Goal: Contribute content: Add original content to the website for others to see

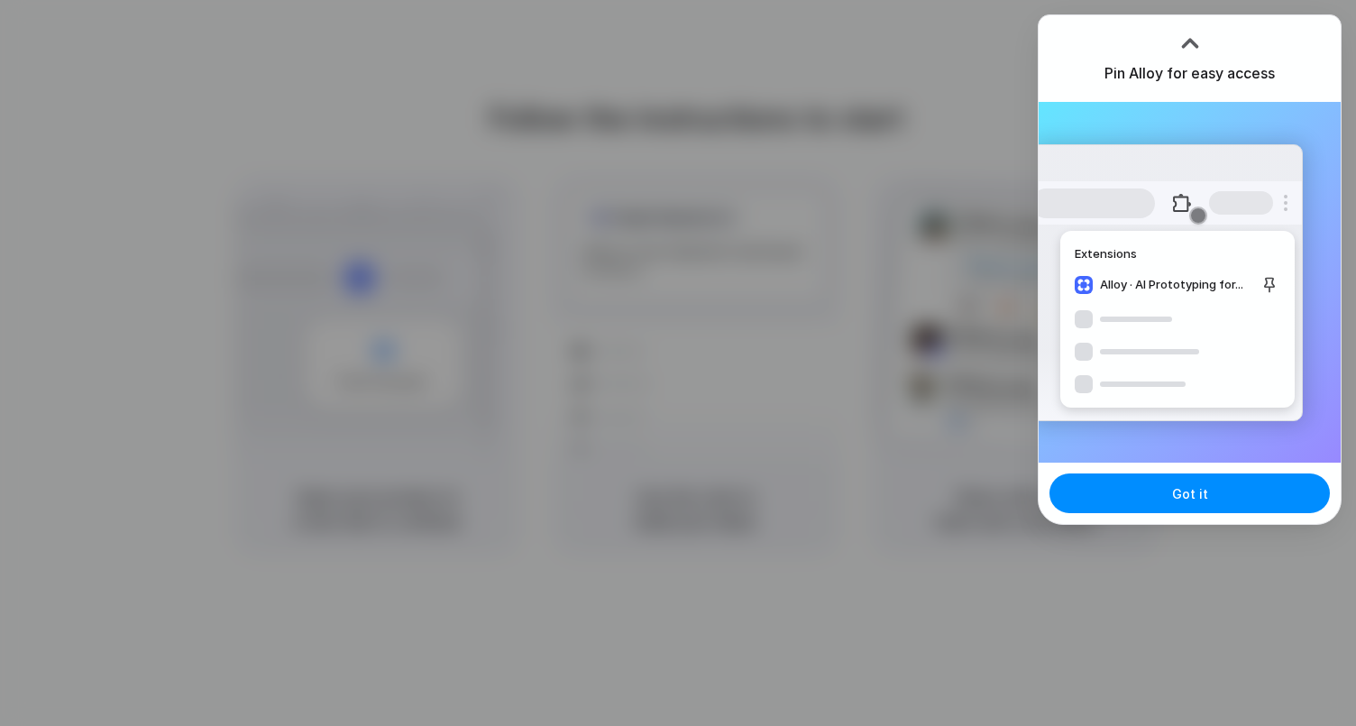
click at [1141, 471] on div "Got it" at bounding box center [1190, 493] width 302 height 61
click at [1168, 490] on button "Got it" at bounding box center [1189, 493] width 280 height 40
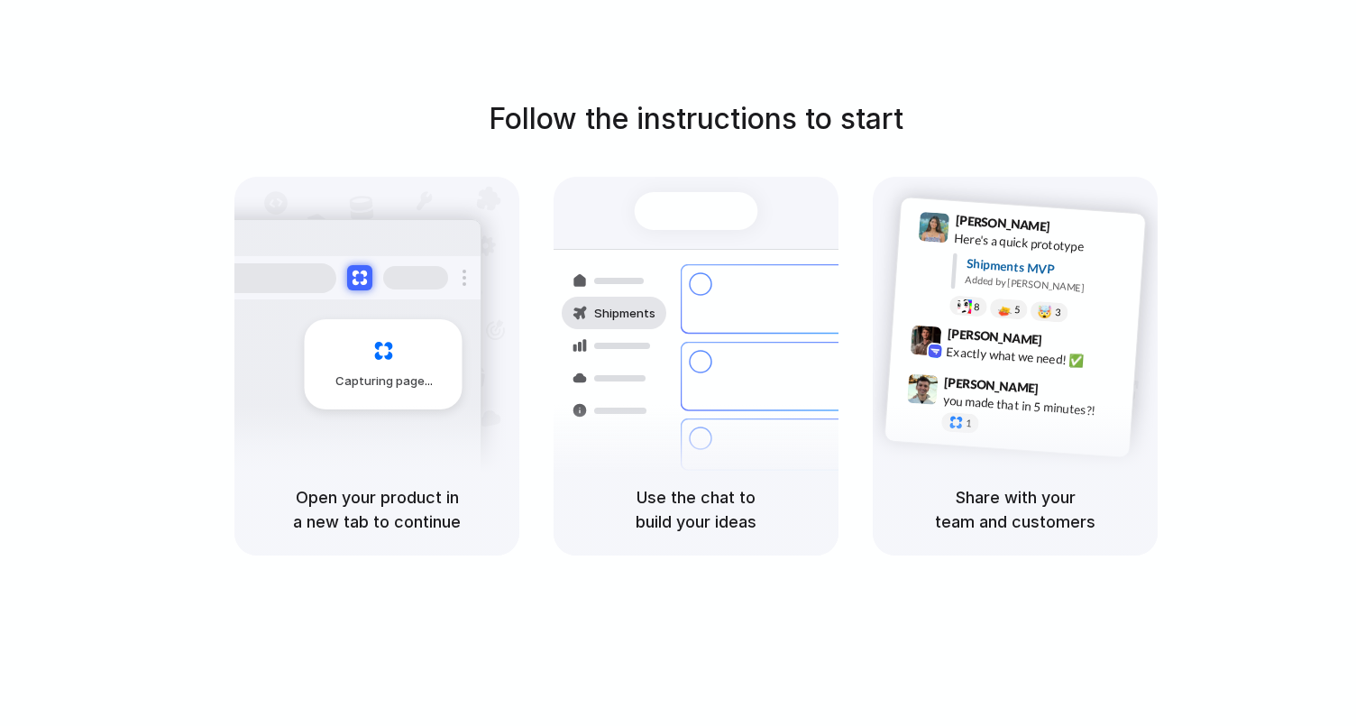
click at [700, 487] on div "Air freight to London Flight CX251 • Tomorrow • Ready" at bounding box center [802, 513] width 243 height 52
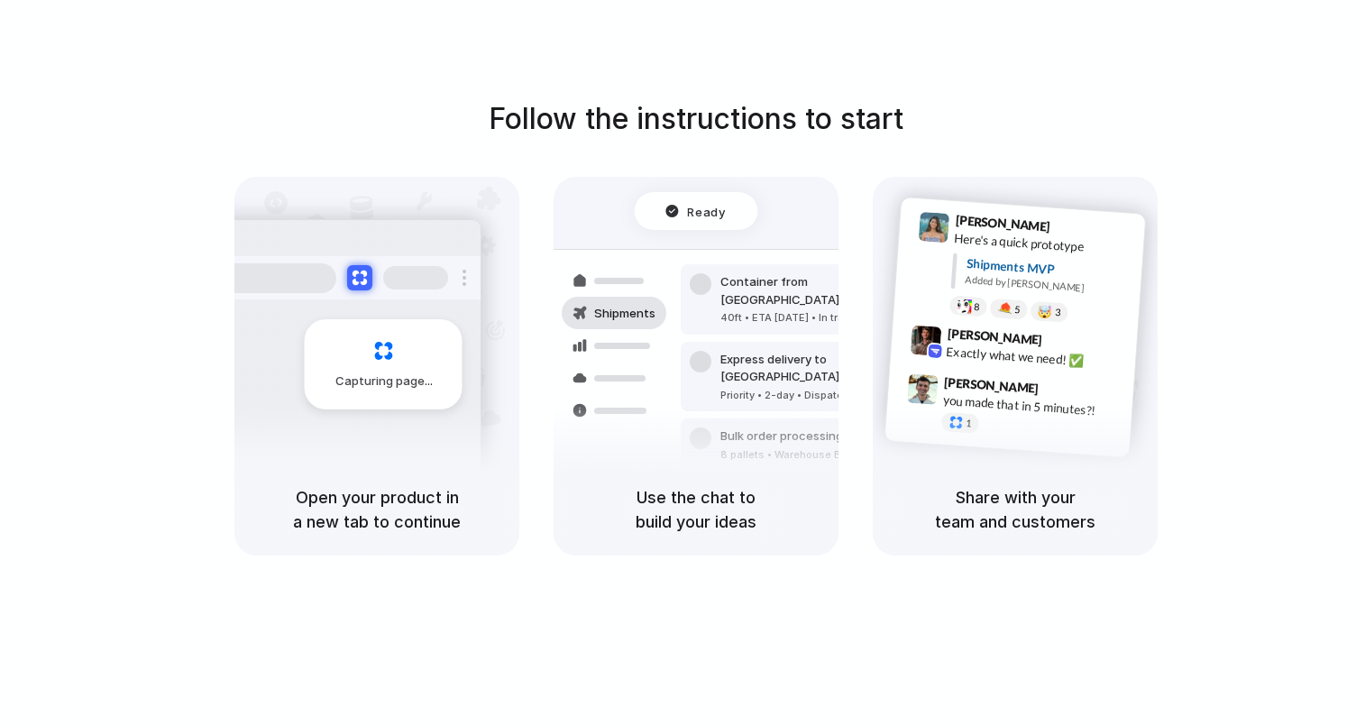
click at [948, 472] on div "Share with your team and customers" at bounding box center [1015, 509] width 285 height 92
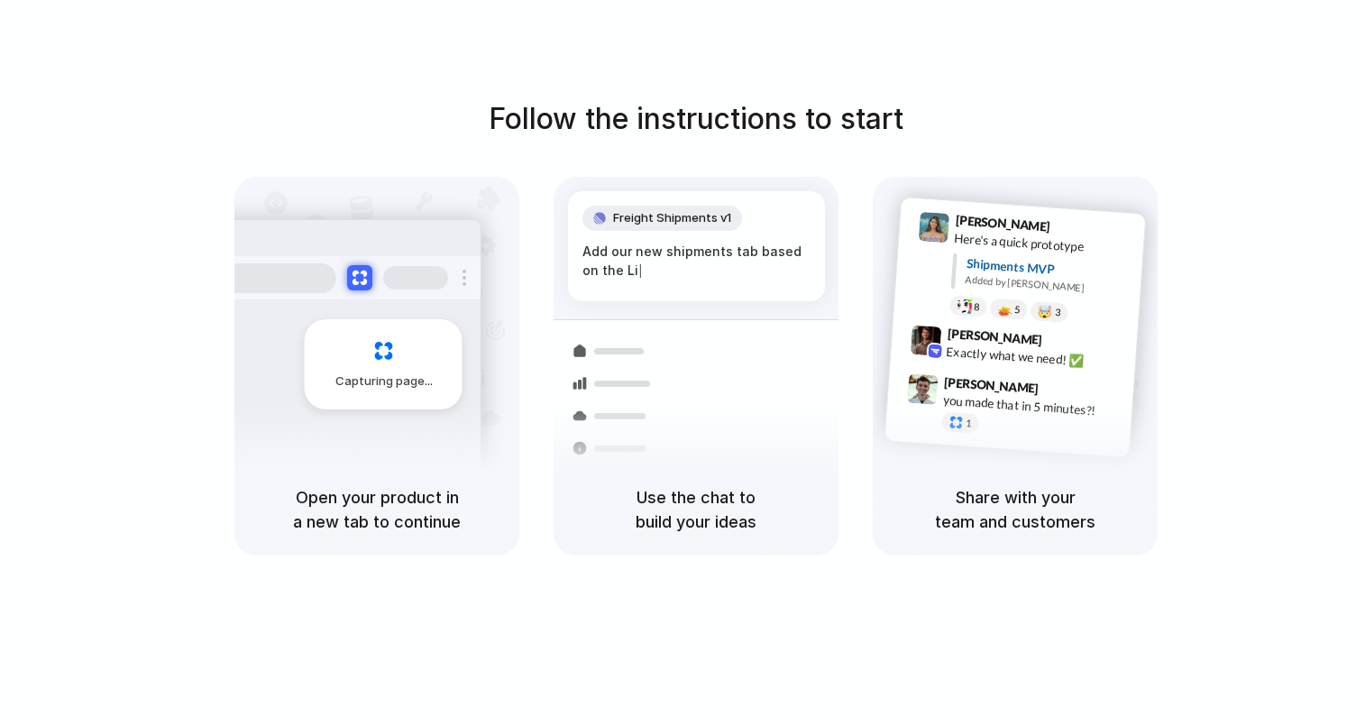
click at [365, 413] on div "Capturing page" at bounding box center [345, 357] width 272 height 277
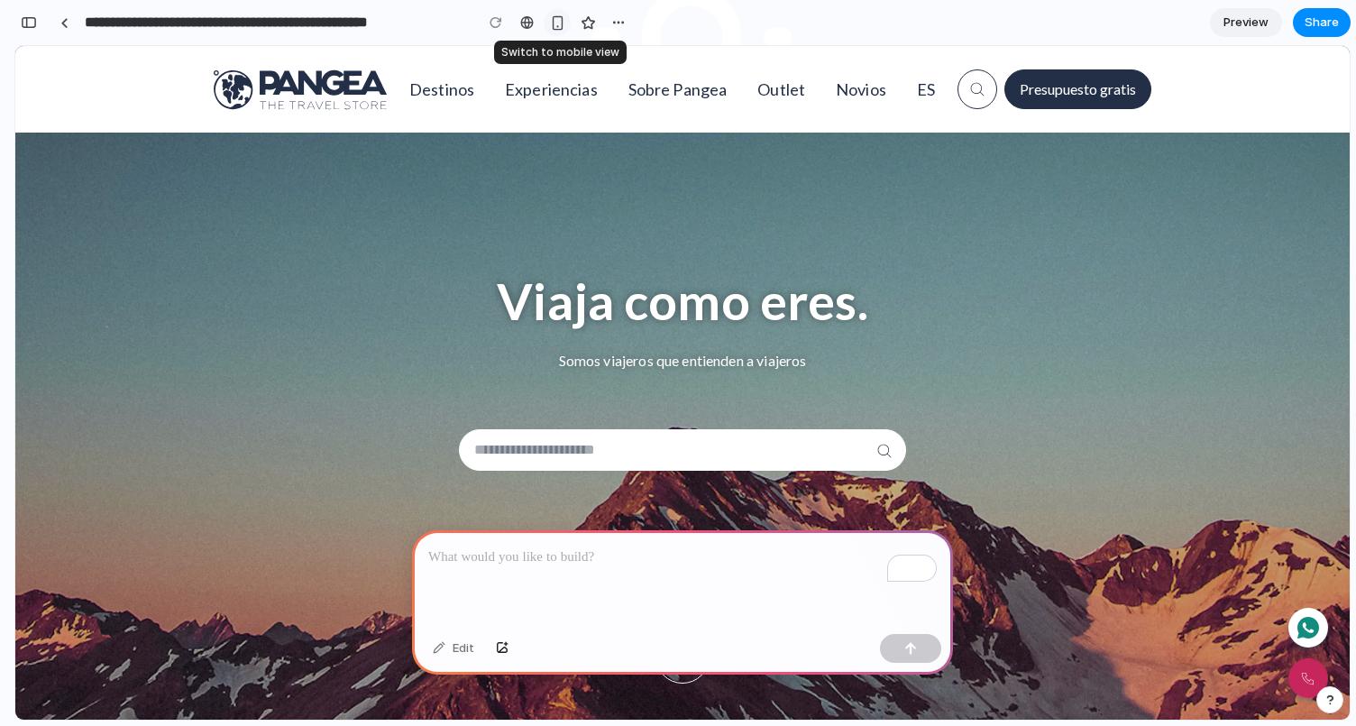
click at [562, 22] on div "button" at bounding box center [557, 22] width 15 height 15
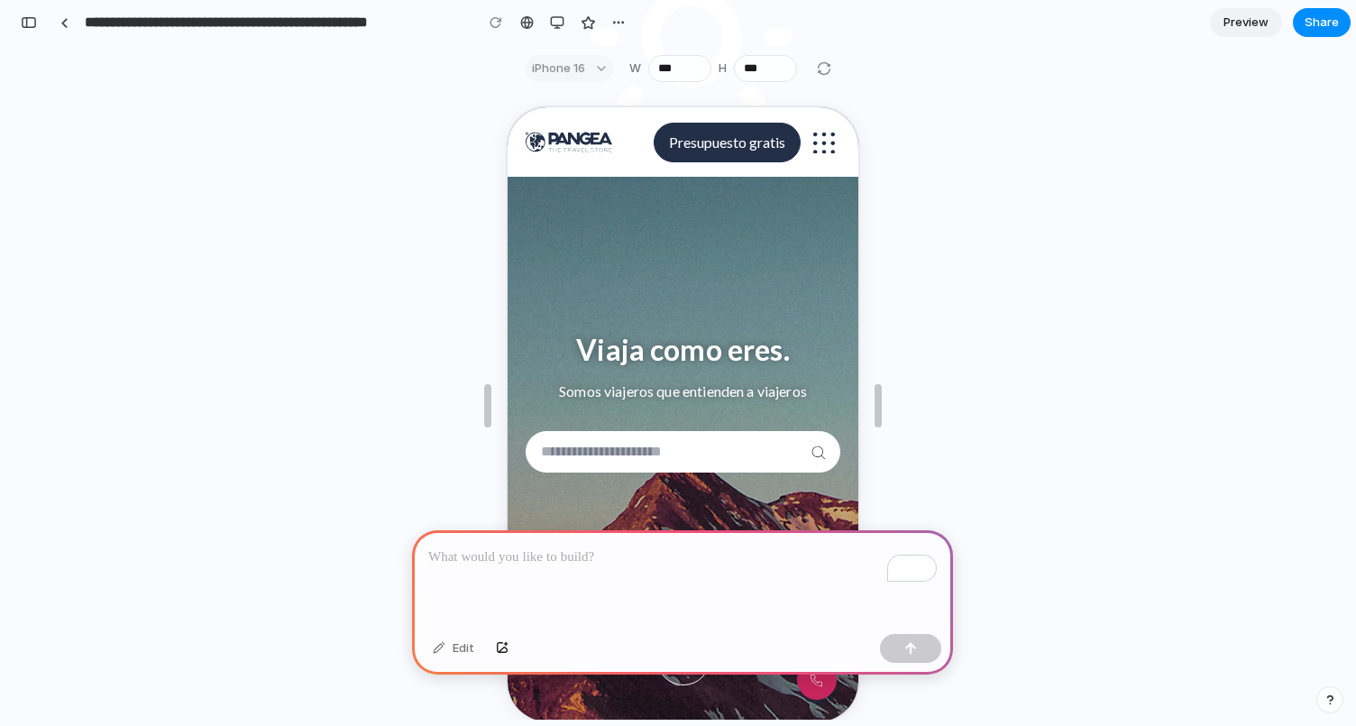
click at [665, 558] on p "To enrich screen reader interactions, please activate Accessibility in Grammarl…" at bounding box center [682, 557] width 509 height 22
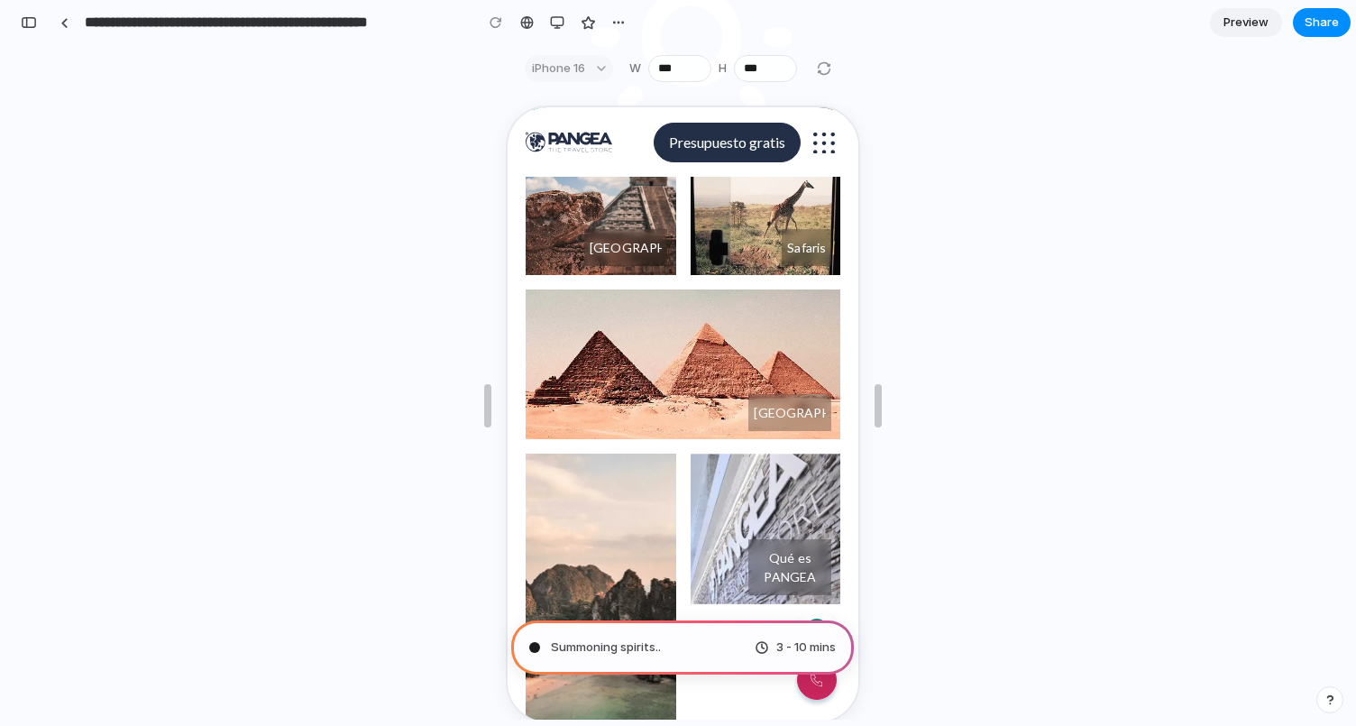
scroll to position [1471, 0]
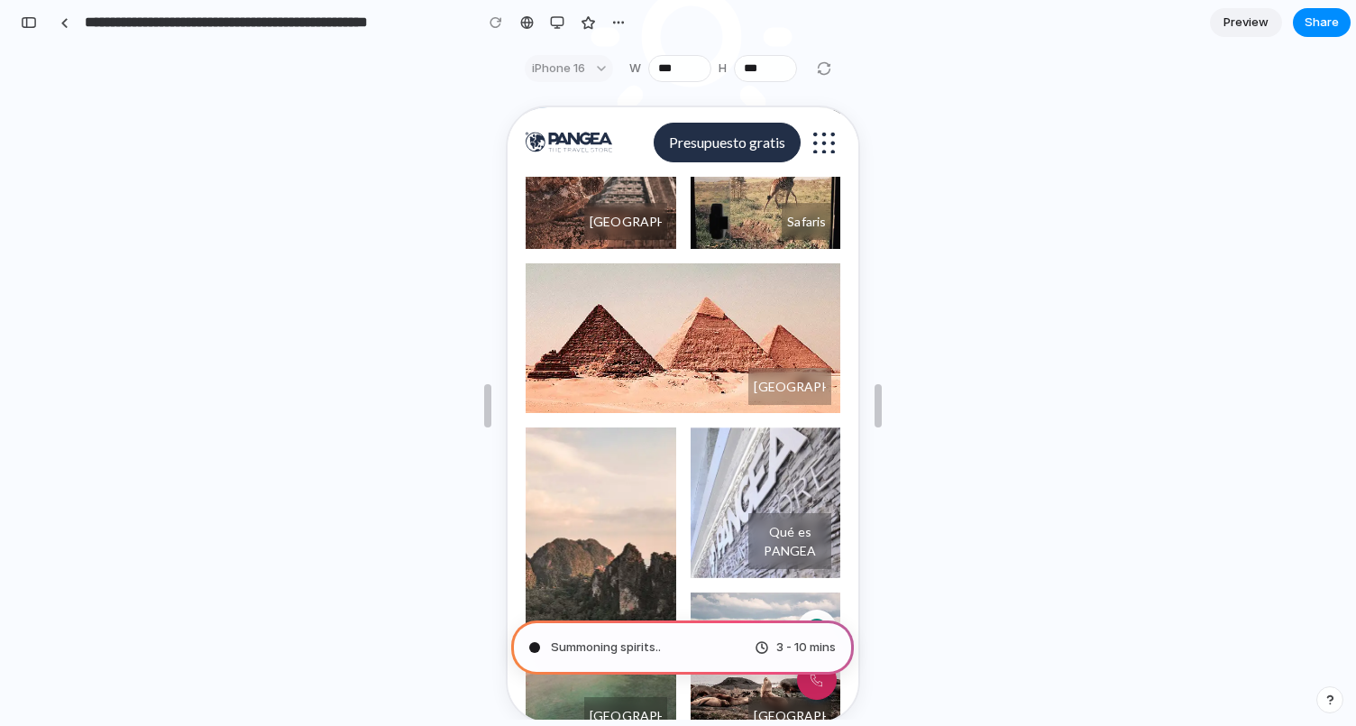
click at [827, 144] on icon "menu" at bounding box center [822, 141] width 22 height 22
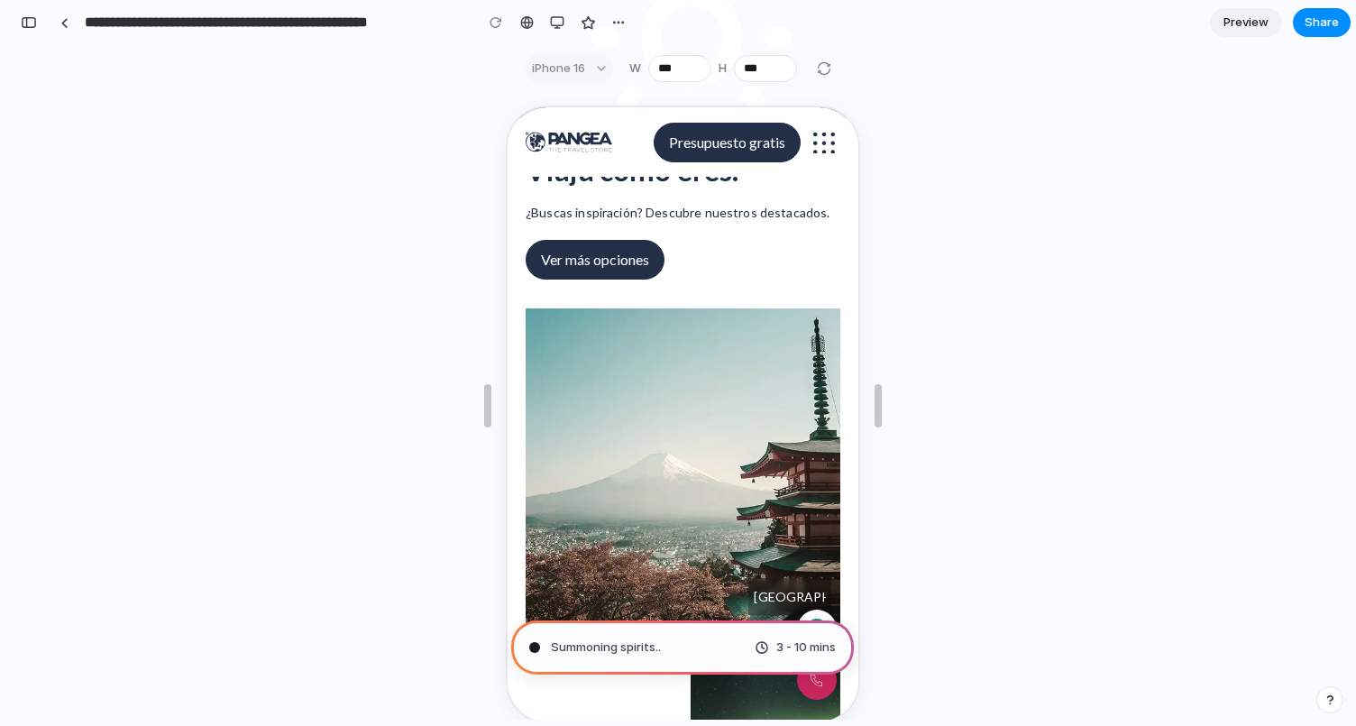
scroll to position [0, 0]
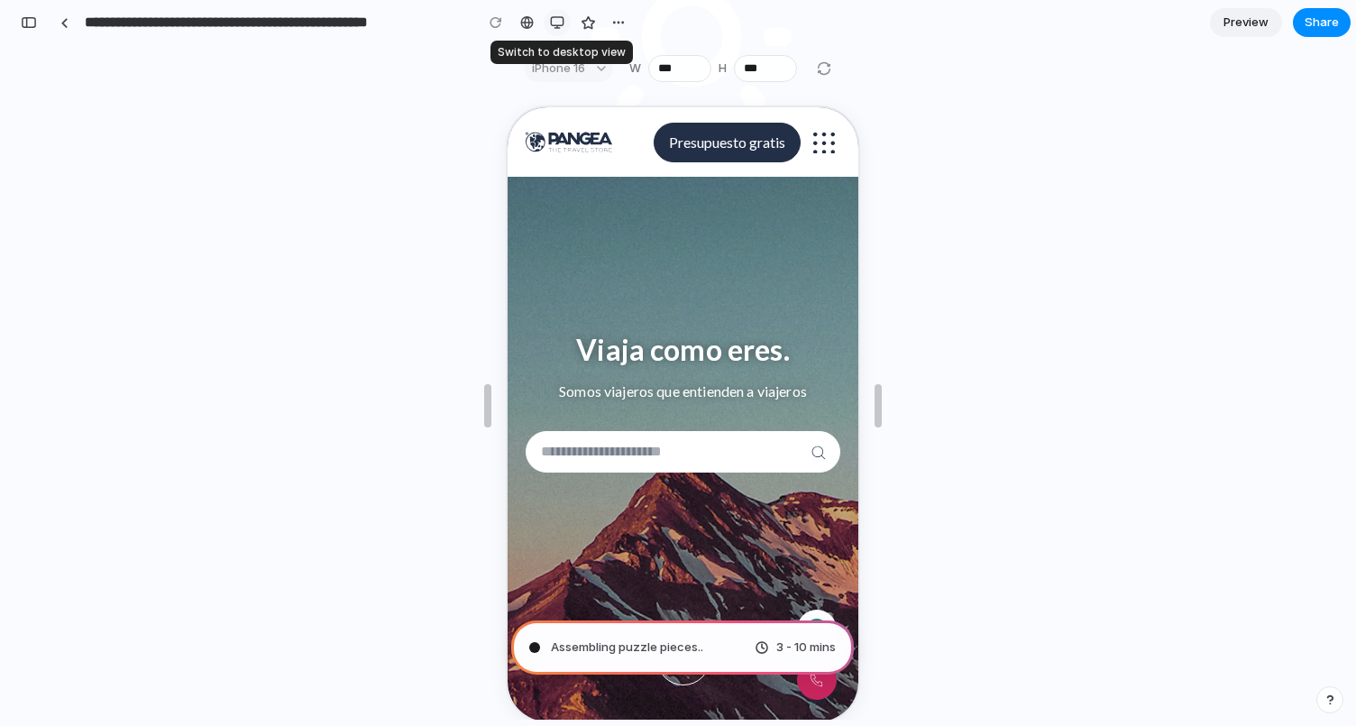
click at [559, 26] on div "button" at bounding box center [557, 22] width 14 height 14
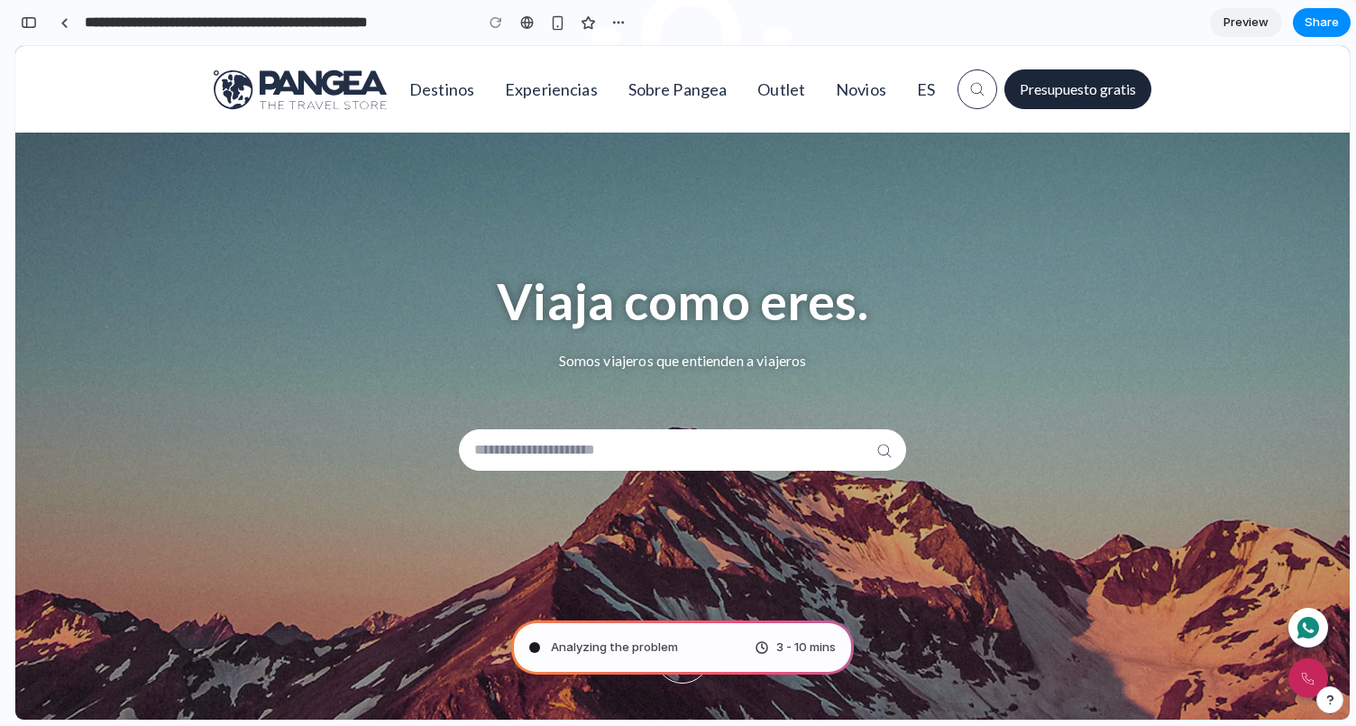
click at [1066, 76] on button "Presupuesto gratis" at bounding box center [1077, 89] width 147 height 40
click at [1054, 97] on span "Presupuesto gratis" at bounding box center [1078, 89] width 116 height 22
click at [1253, 22] on span "Preview" at bounding box center [1245, 23] width 45 height 18
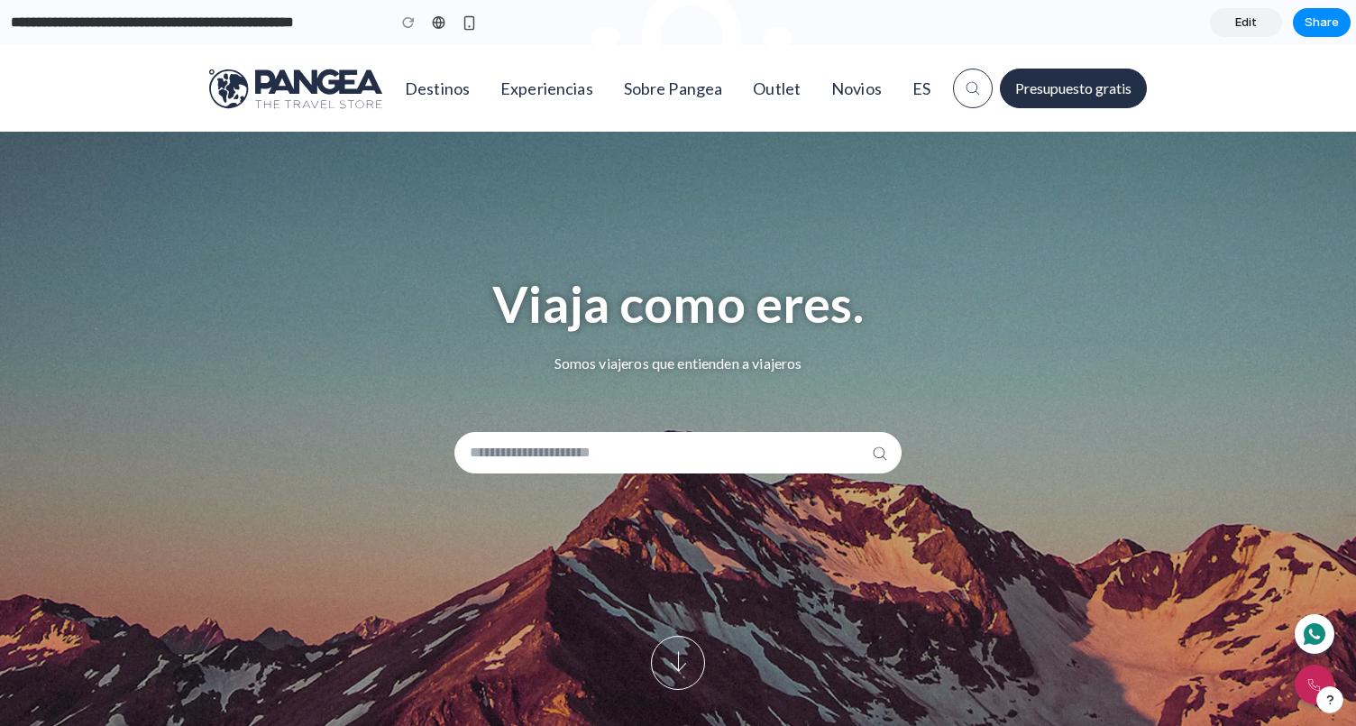
click at [1241, 23] on span "Edit" at bounding box center [1246, 23] width 22 height 18
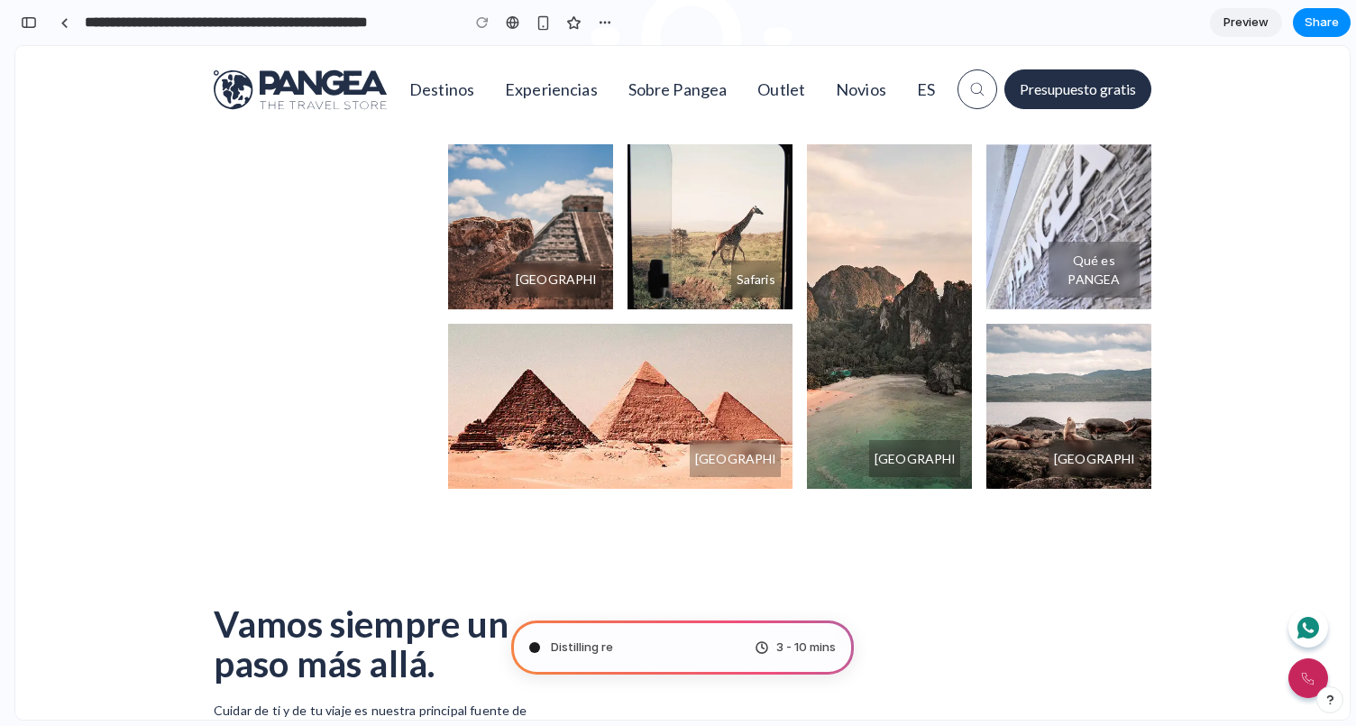
scroll to position [1077, 0]
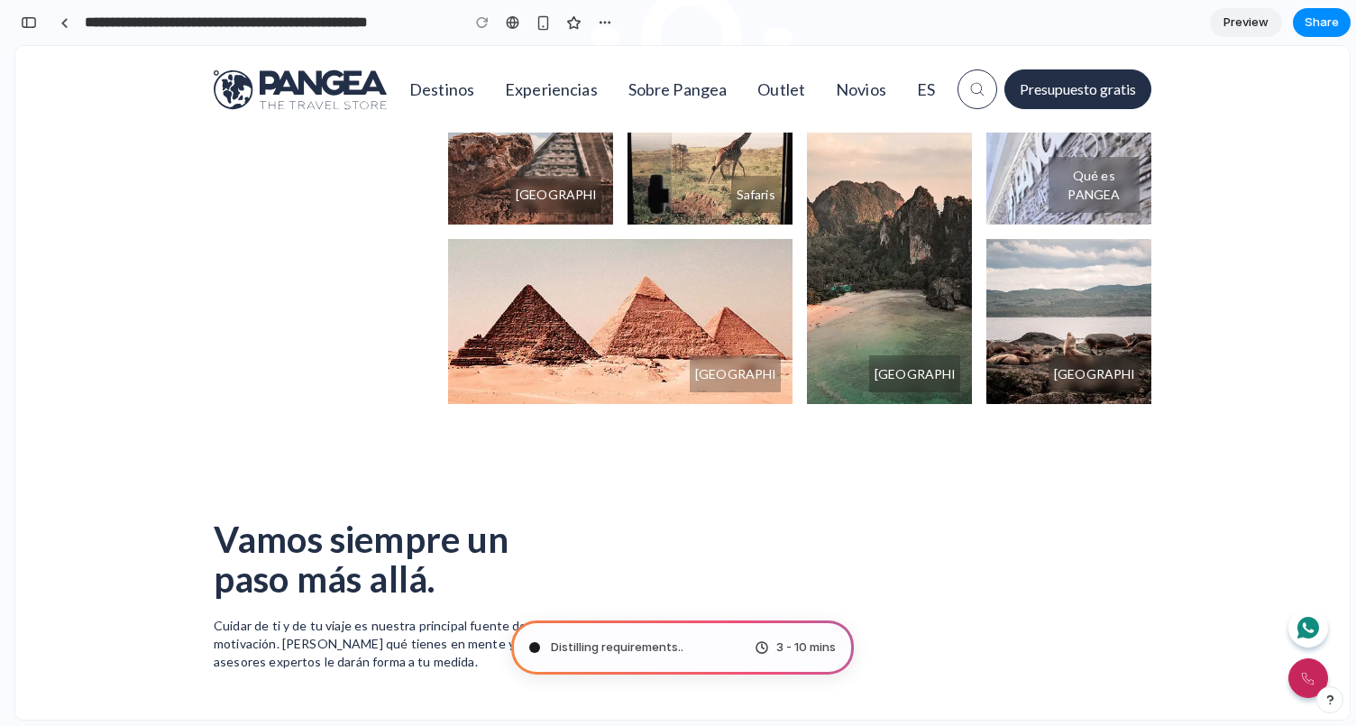
click at [655, 646] on span "Distilling requirements .." at bounding box center [617, 647] width 133 height 18
click at [820, 647] on span "3 - 10 mins" at bounding box center [806, 647] width 60 height 18
click at [536, 646] on div at bounding box center [534, 647] width 9 height 9
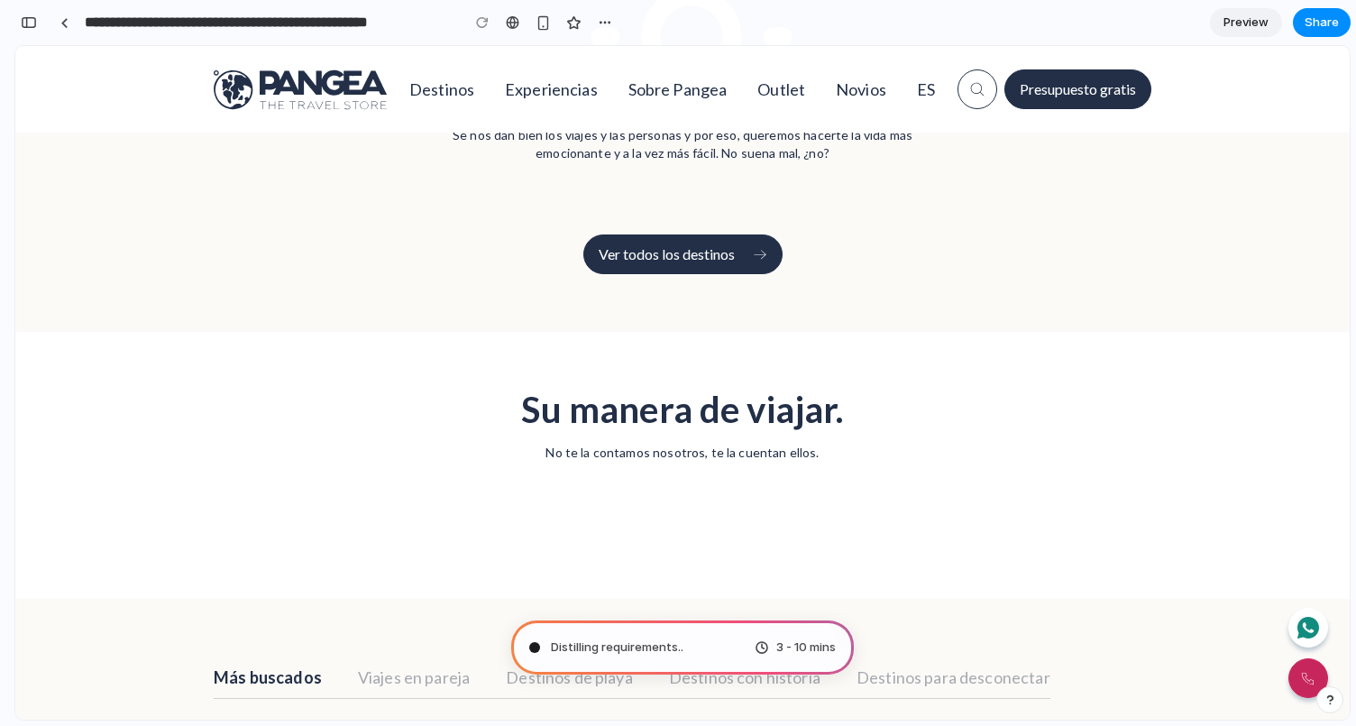
scroll to position [5458, 0]
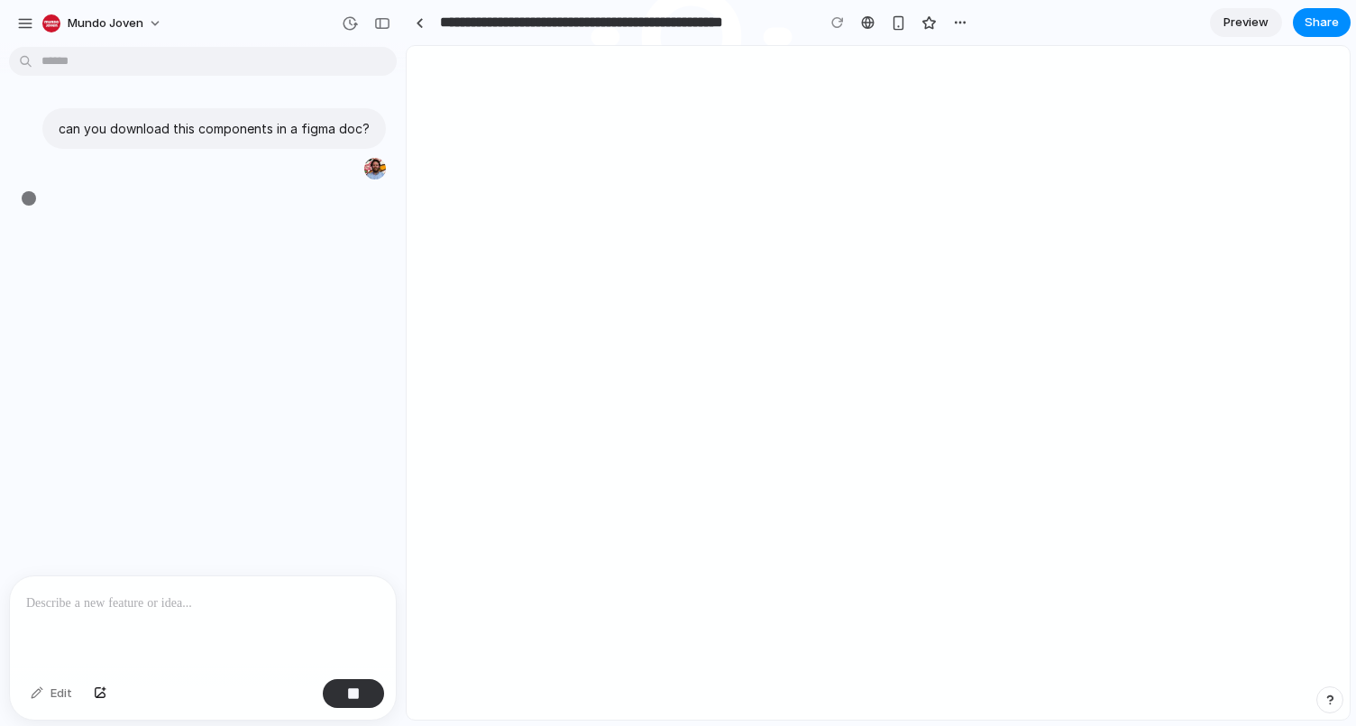
type input "**********"
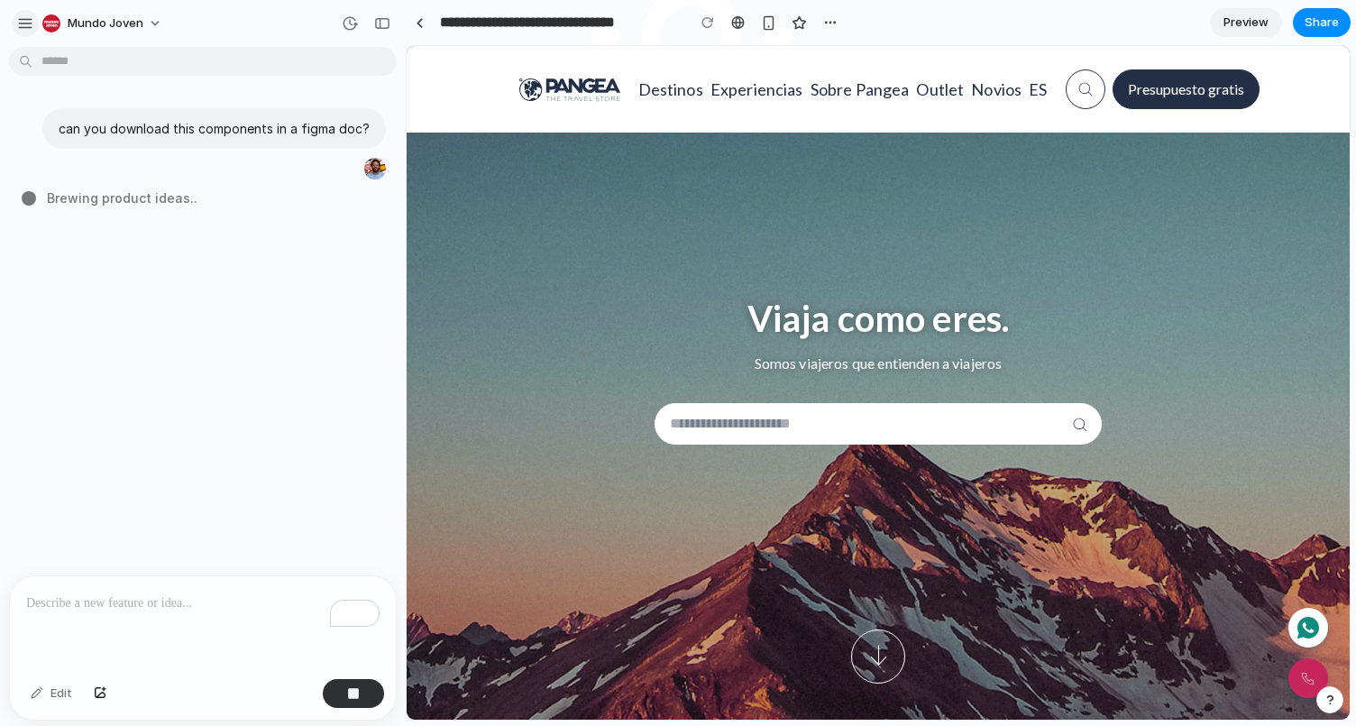
click at [23, 30] on div "button" at bounding box center [25, 23] width 16 height 16
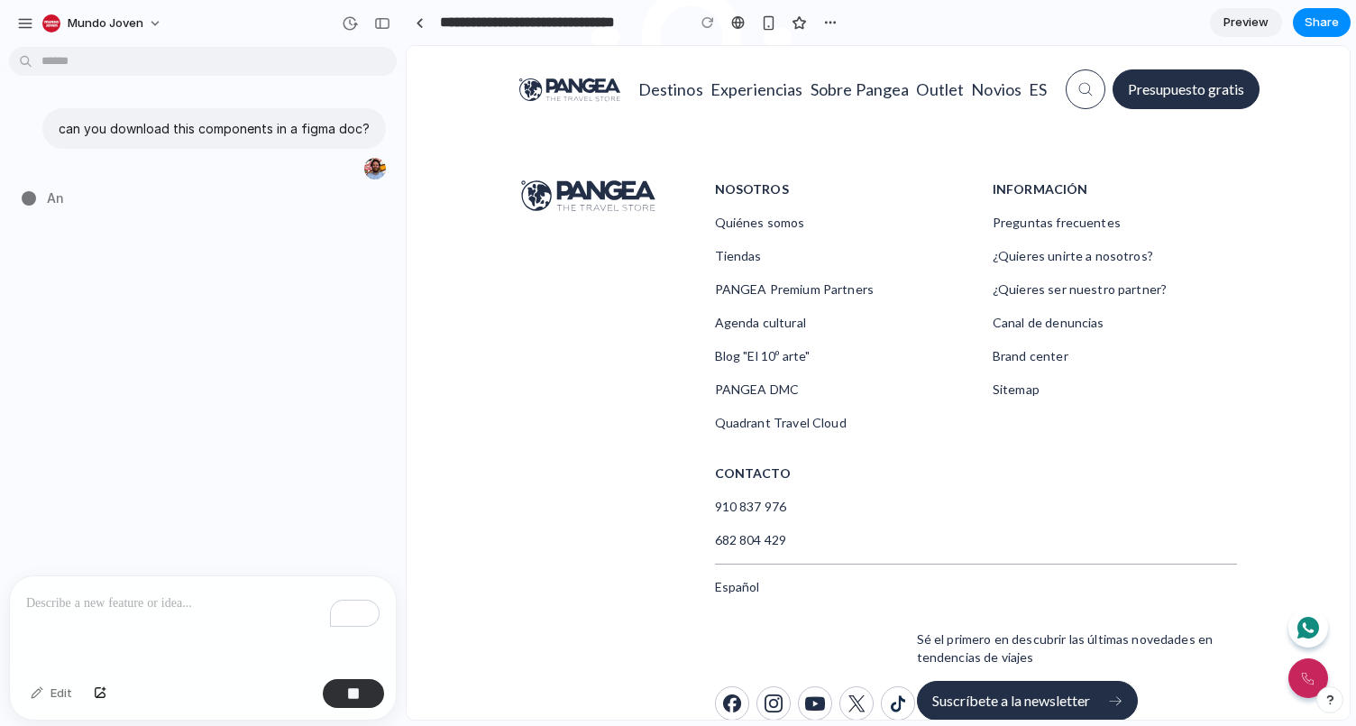
scroll to position [4381, 0]
